Goal: Information Seeking & Learning: Check status

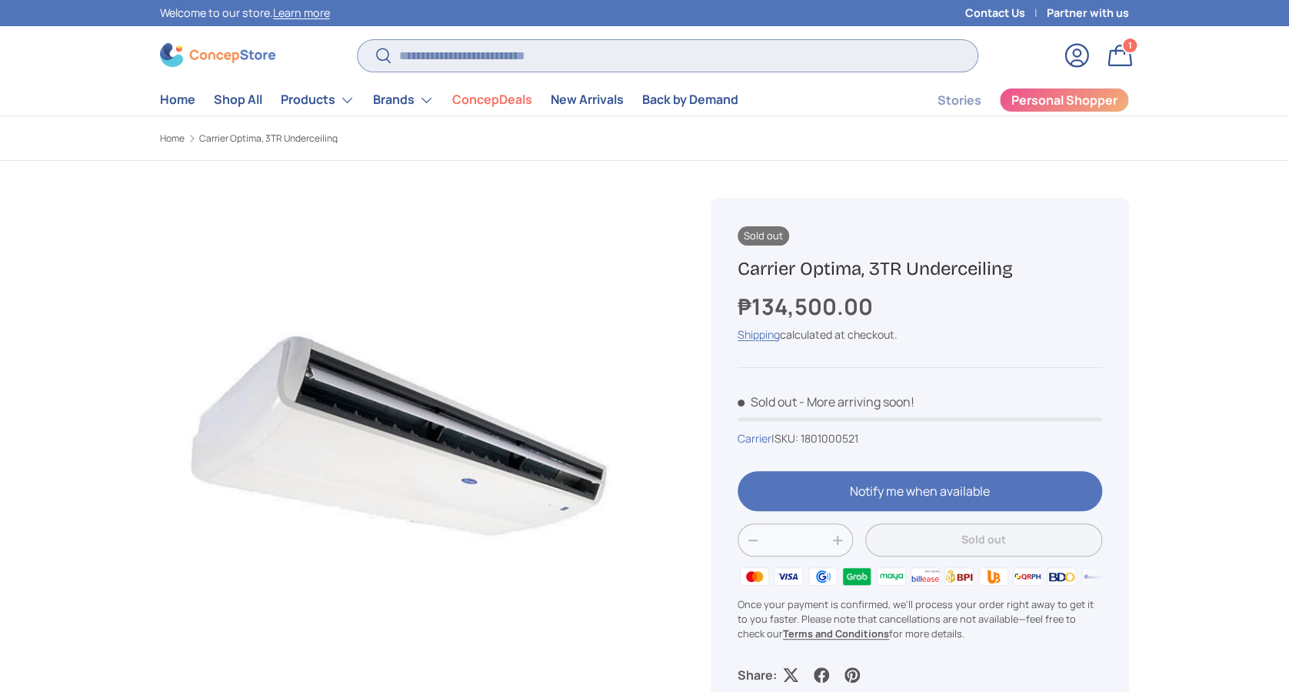
click at [750, 51] on input "Search" at bounding box center [668, 56] width 620 height 32
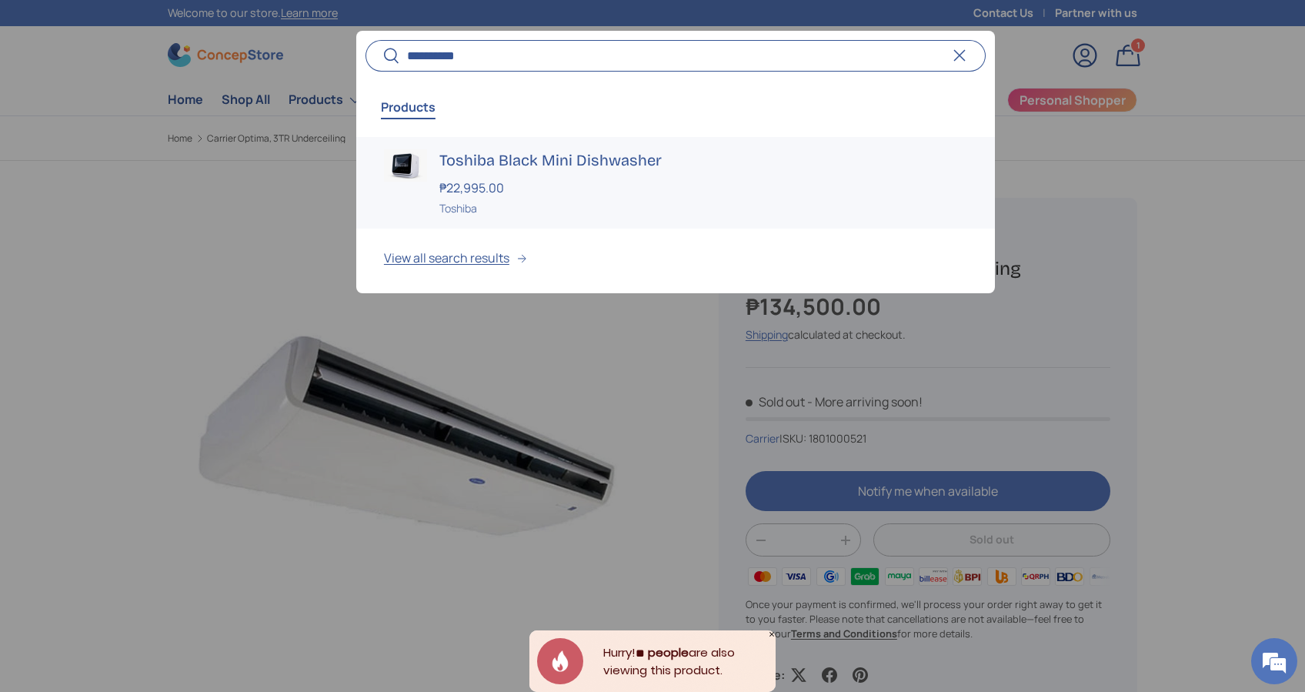
type input "**********"
click at [529, 187] on div "₱22,995.00" at bounding box center [703, 187] width 528 height 18
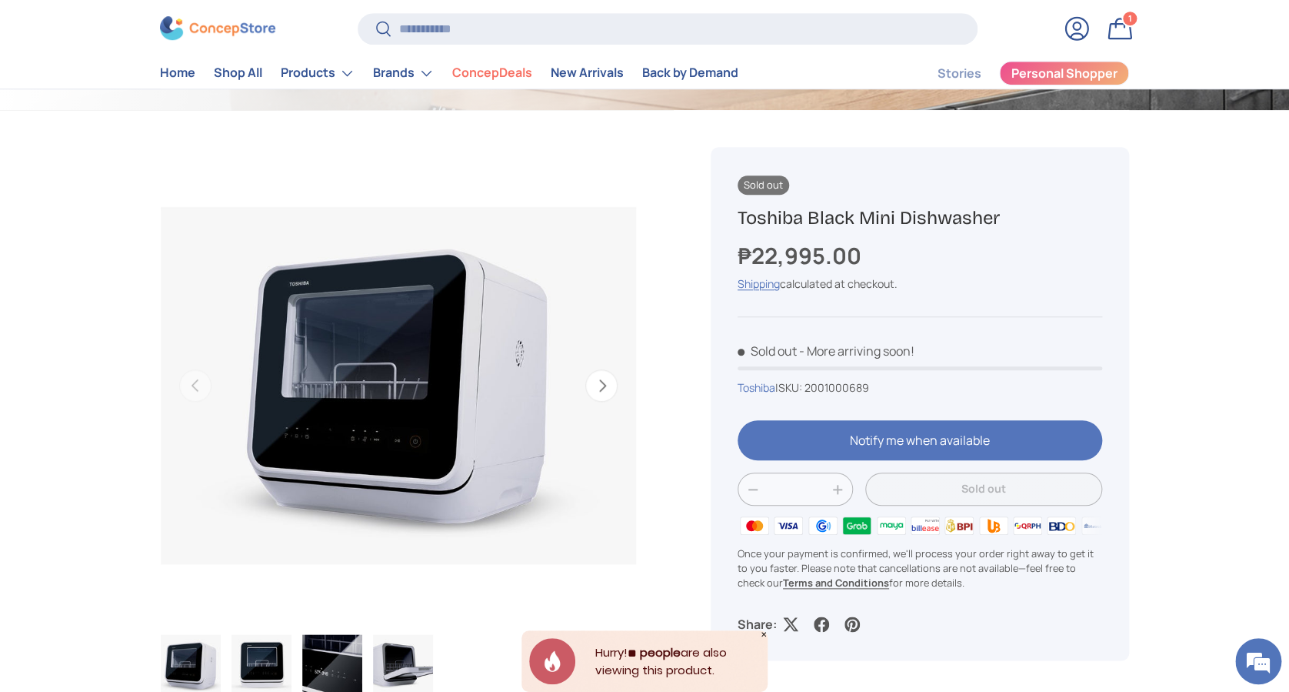
drag, startPoint x: 997, startPoint y: 213, endPoint x: 731, endPoint y: 211, distance: 266.2
click at [731, 211] on div "Sold out Toshiba Black Mini Dishwasher ₱22,995.00 Unit price / Unavailable Ship…" at bounding box center [920, 403] width 418 height 513
drag, startPoint x: 1003, startPoint y: 217, endPoint x: 709, endPoint y: 218, distance: 294.6
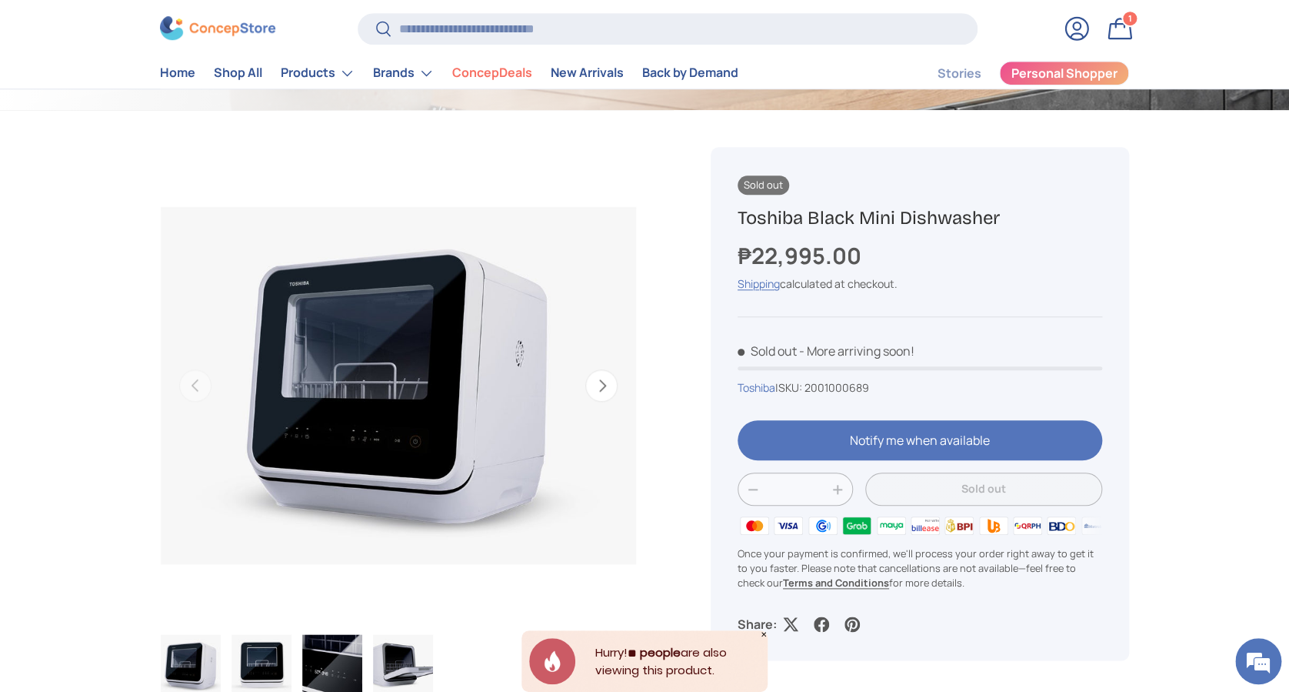
copy h1 "Toshiba Black Mini Dishwasher"
